Goal: Transaction & Acquisition: Book appointment/travel/reservation

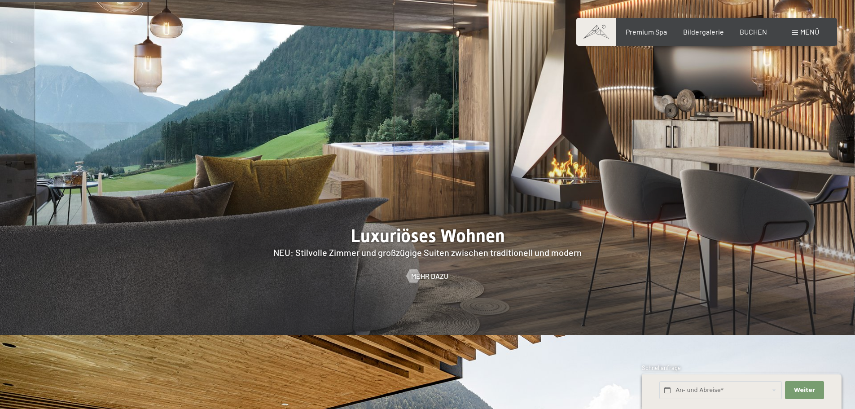
scroll to position [852, 0]
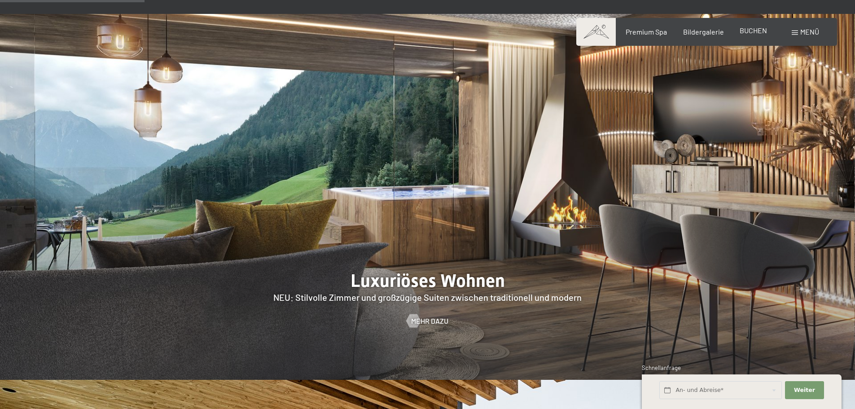
click at [749, 32] on span "BUCHEN" at bounding box center [752, 30] width 27 height 9
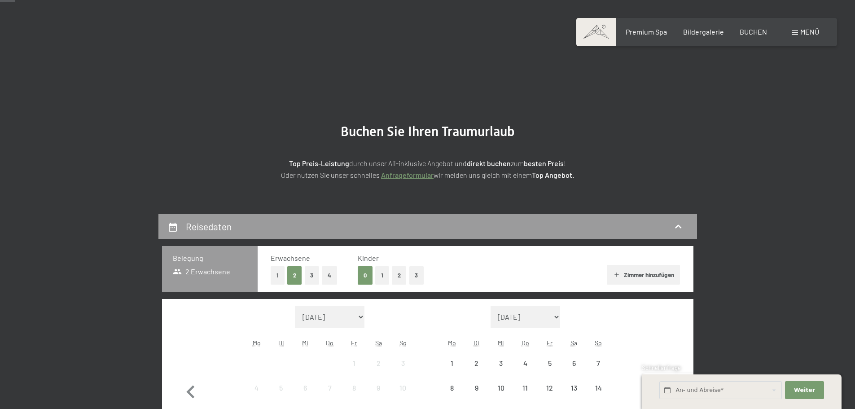
scroll to position [179, 0]
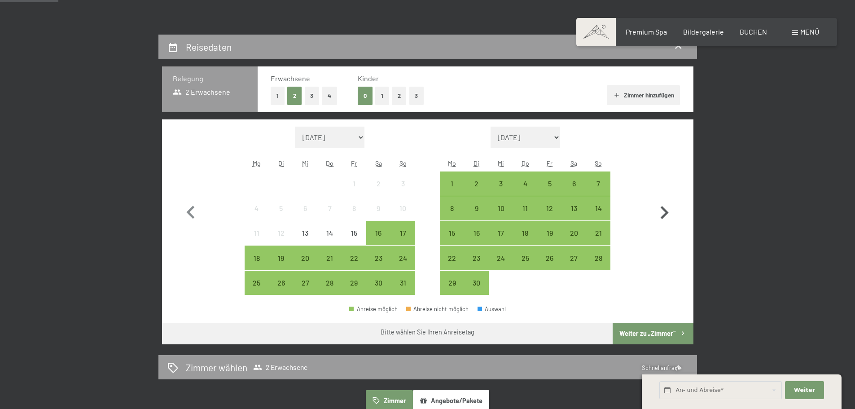
click at [668, 212] on icon "button" at bounding box center [664, 213] width 26 height 26
select select "2025-09-01"
select select "2025-10-01"
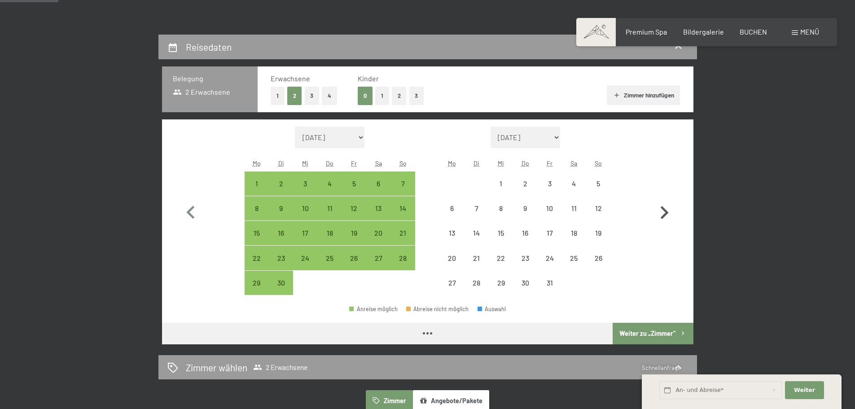
click at [668, 212] on icon "button" at bounding box center [664, 213] width 26 height 26
select select "2025-10-01"
select select "2025-11-01"
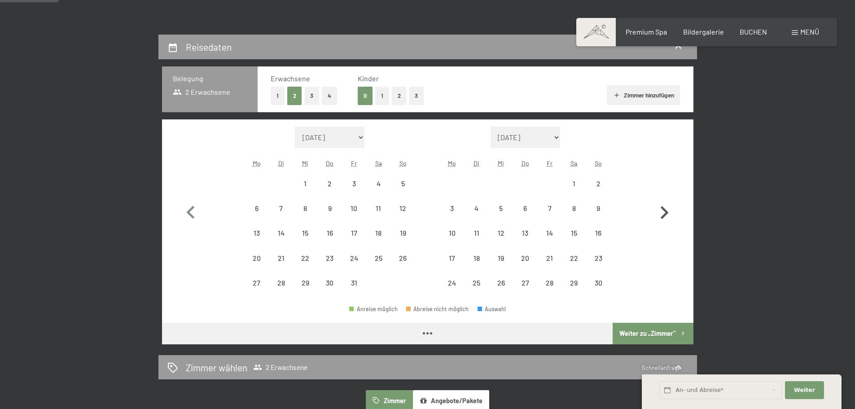
select select "2025-10-01"
select select "2025-11-01"
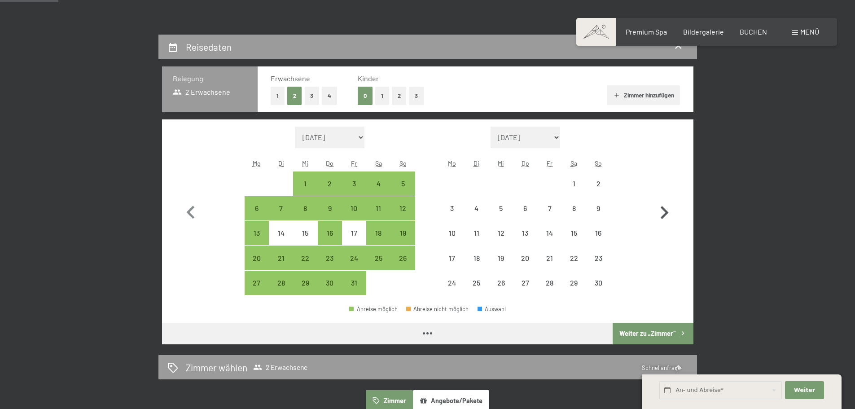
select select "2025-10-01"
select select "2025-11-01"
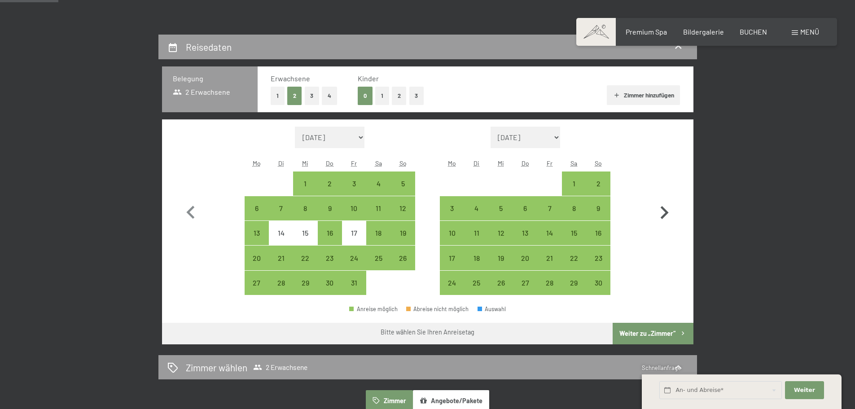
click at [668, 212] on icon "button" at bounding box center [664, 213] width 26 height 26
select select "2025-11-01"
select select "2025-12-01"
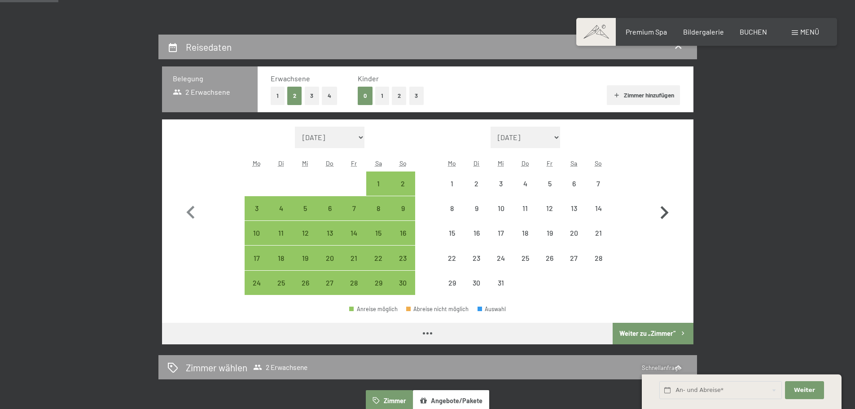
select select "2025-11-01"
select select "2025-12-01"
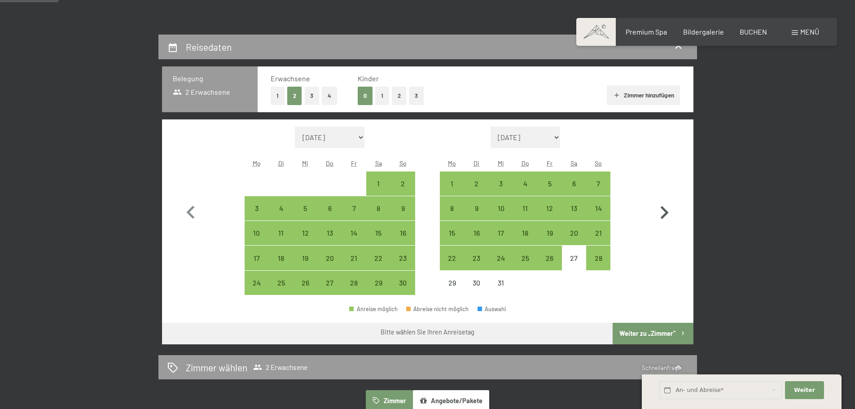
click at [664, 207] on icon "button" at bounding box center [664, 213] width 26 height 26
select select "2025-12-01"
select select "2026-01-01"
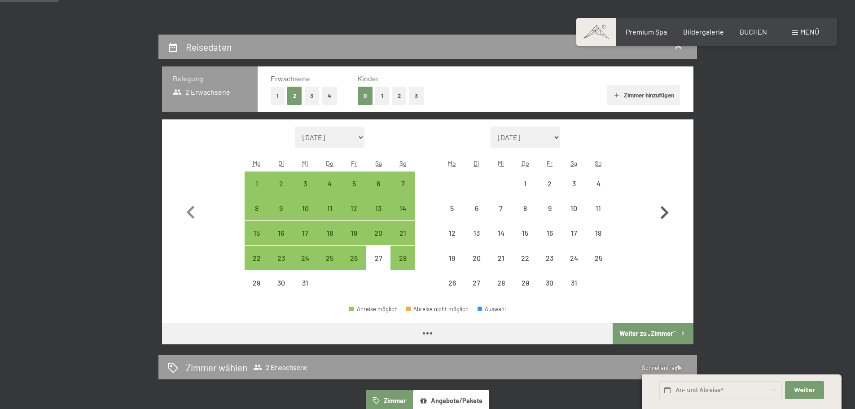
select select "2025-12-01"
select select "2026-01-01"
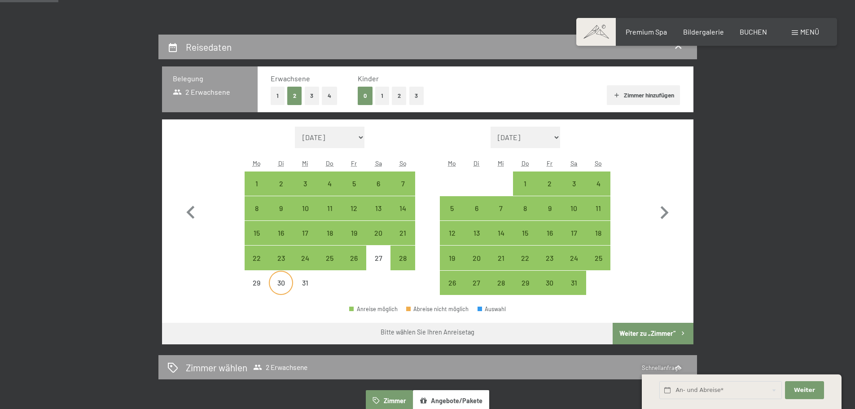
click at [280, 284] on div "30" at bounding box center [281, 290] width 22 height 22
select select "2025-12-01"
select select "2026-01-01"
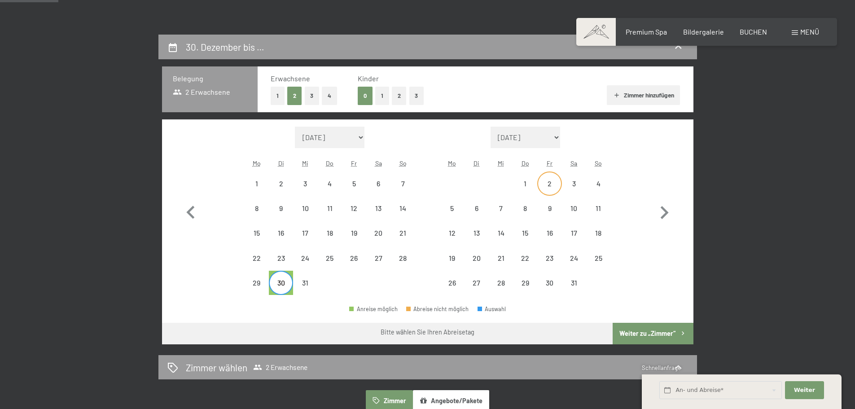
click at [554, 181] on div "2" at bounding box center [549, 191] width 22 height 22
select select "2025-12-01"
select select "2026-01-01"
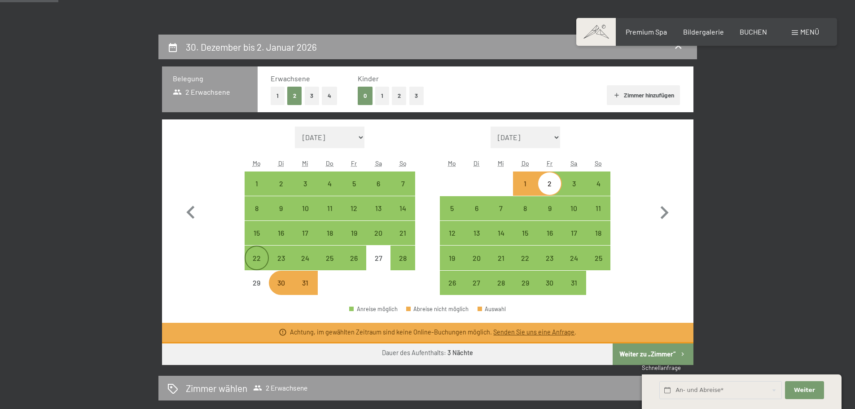
click at [253, 259] on div "22" at bounding box center [256, 265] width 22 height 22
select select "2025-12-01"
select select "2026-01-01"
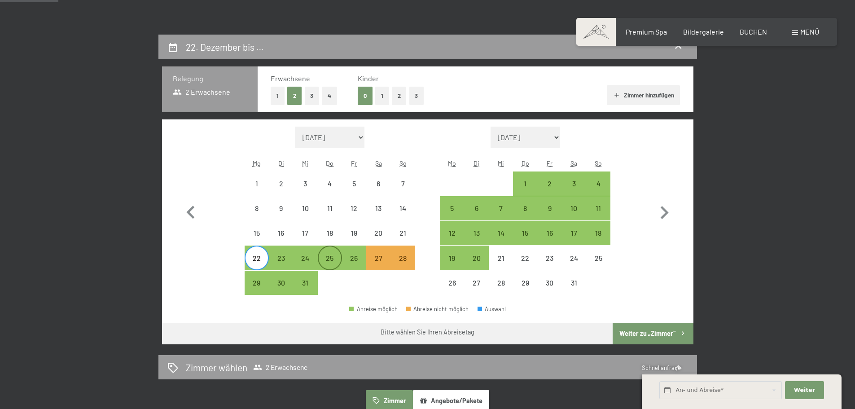
click at [333, 258] on div "25" at bounding box center [330, 265] width 22 height 22
select select "2025-12-01"
select select "2026-01-01"
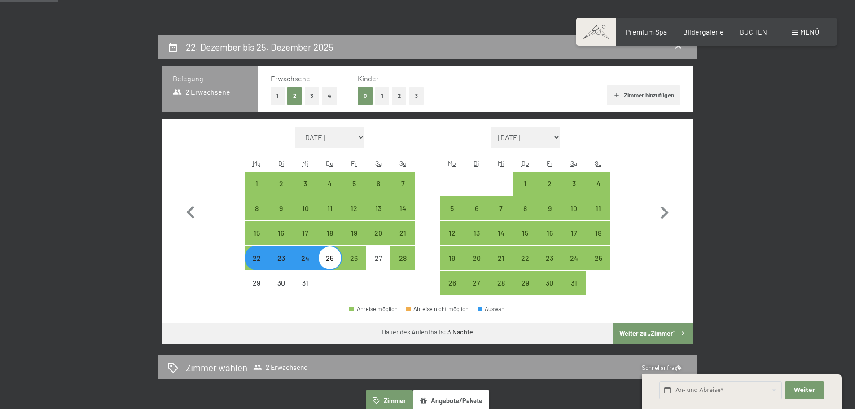
click at [640, 334] on button "Weiter zu „Zimmer“" at bounding box center [652, 334] width 80 height 22
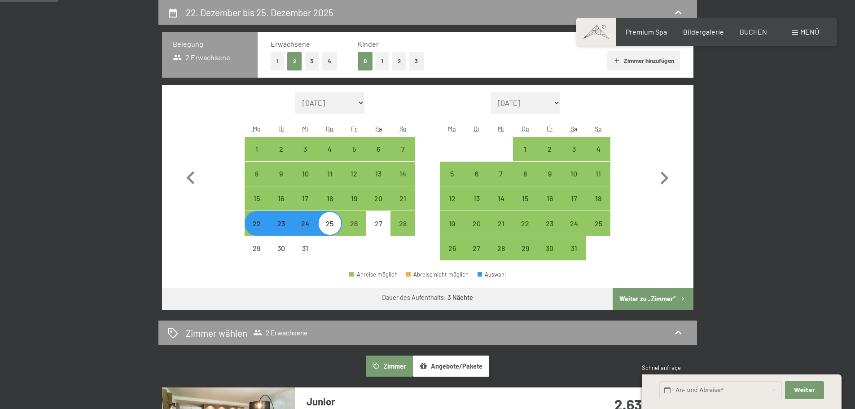
select select "2025-12-01"
select select "2026-01-01"
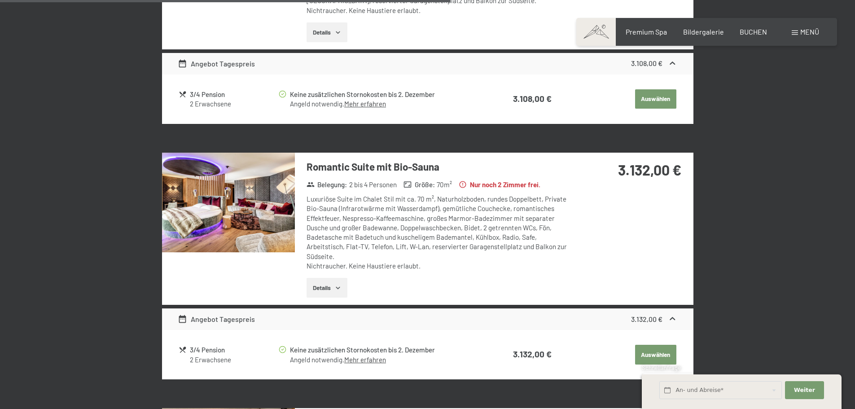
scroll to position [1380, 0]
